Goal: Navigation & Orientation: Find specific page/section

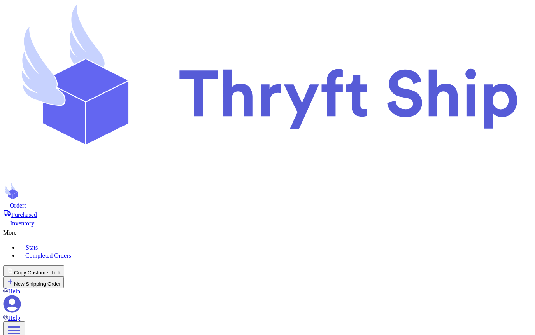
click at [21, 295] on icon at bounding box center [13, 304] width 18 height 18
click at [286, 227] on div "More" at bounding box center [267, 231] width 529 height 9
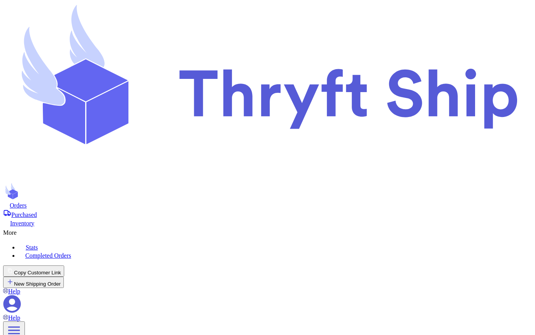
scroll to position [1, 0]
click at [123, 202] on div "Orders" at bounding box center [267, 206] width 529 height 8
click at [231, 219] on div "Inventory" at bounding box center [267, 223] width 529 height 9
click at [179, 209] on div "Purchased" at bounding box center [267, 213] width 529 height 9
click at [117, 202] on div "Orders" at bounding box center [267, 206] width 529 height 8
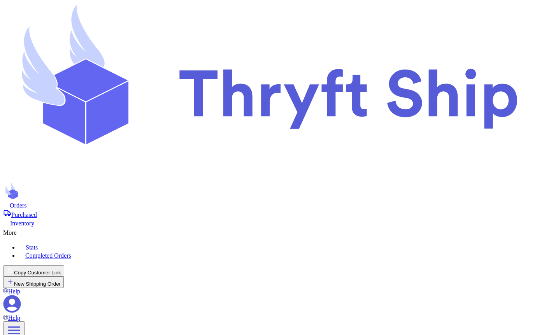
click at [64, 277] on button "New Shipping Order" at bounding box center [33, 282] width 61 height 11
click at [21, 295] on icon at bounding box center [12, 304] width 18 height 18
select select "AK"
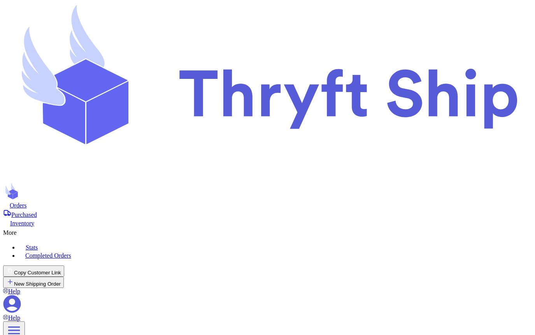
scroll to position [287, 0]
